Goal: Find specific page/section: Find specific page/section

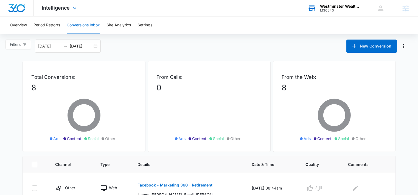
click at [330, 11] on div "M30540" at bounding box center [340, 11] width 40 height 4
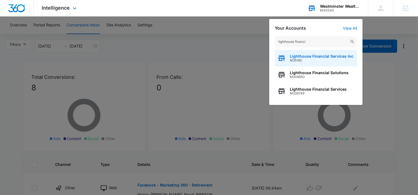
type input "lighthouse financi"
click at [303, 53] on div "Lighthouse Financial Services Inc M35185" at bounding box center [316, 58] width 82 height 16
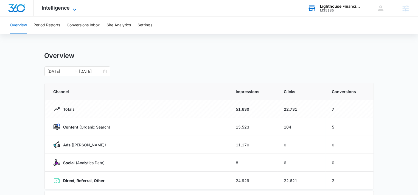
click at [75, 10] on icon at bounding box center [74, 9] width 7 height 7
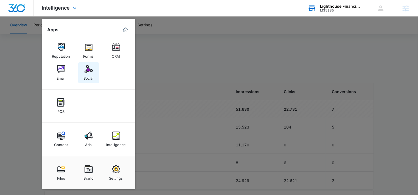
click at [86, 71] on img at bounding box center [89, 69] width 8 height 8
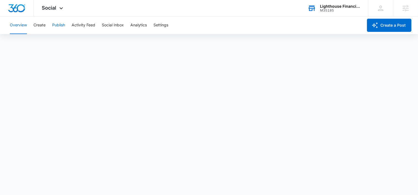
click at [60, 26] on button "Publish" at bounding box center [58, 25] width 13 height 18
